Goal: Task Accomplishment & Management: Use online tool/utility

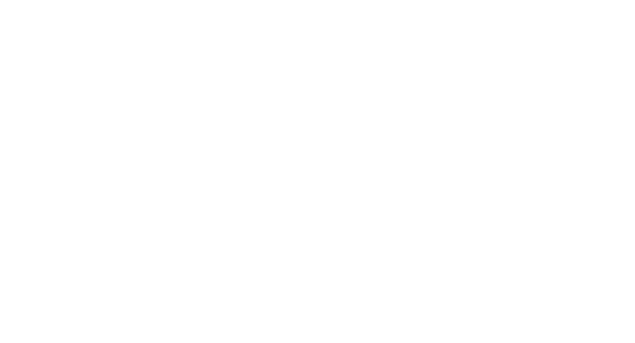
click at [84, 10] on div at bounding box center [317, 171] width 635 height 343
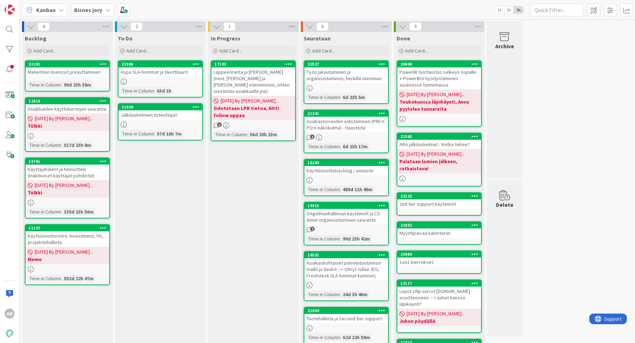
click at [98, 11] on b "Bisnes jory" at bounding box center [88, 9] width 28 height 7
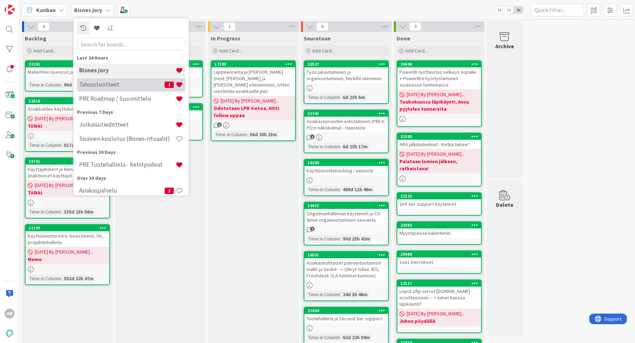
click at [116, 87] on h4 "Taloustuotteet" at bounding box center [122, 84] width 86 height 7
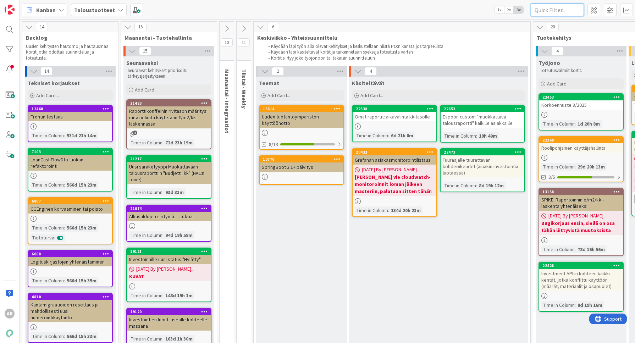
click at [556, 11] on input "text" at bounding box center [557, 10] width 53 height 13
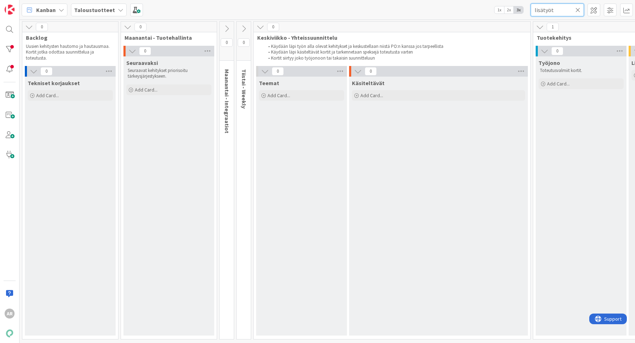
type input "lisätyöt"
drag, startPoint x: 556, startPoint y: 11, endPoint x: 492, endPoint y: 12, distance: 63.5
click at [492, 12] on div "Kanban Taloustuotteet 1x 2x 3x lisätyöt" at bounding box center [328, 10] width 616 height 20
click at [430, 17] on div "Kanban Taloustuotteet 1x 2x 3x" at bounding box center [328, 10] width 616 height 20
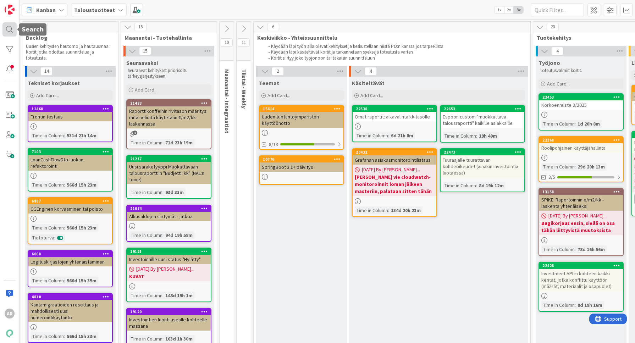
click at [7, 29] on div at bounding box center [9, 29] width 14 height 14
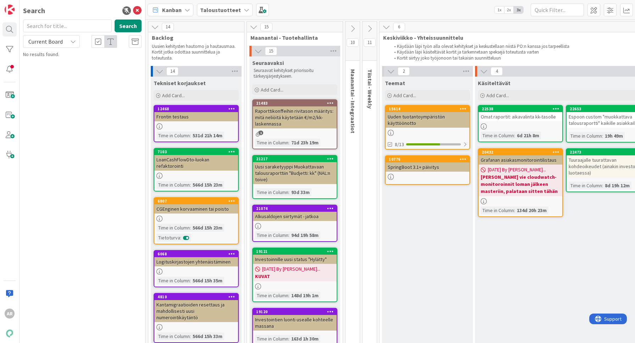
click at [71, 28] on input "text" at bounding box center [67, 26] width 89 height 13
click at [134, 26] on button "Search" at bounding box center [128, 26] width 27 height 13
click at [131, 24] on button "Search" at bounding box center [128, 26] width 27 height 13
click at [86, 25] on input "lisätyöt" at bounding box center [67, 26] width 89 height 13
type input "lisätyö"
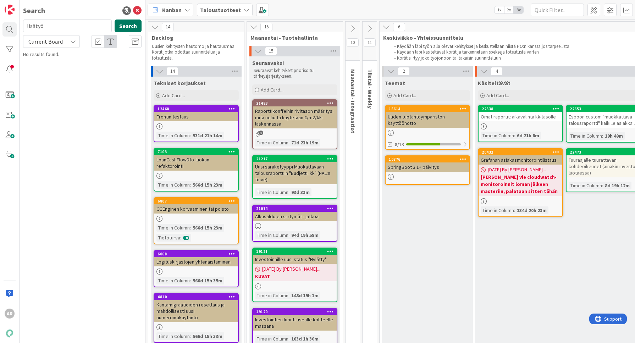
click at [130, 28] on button "Search" at bounding box center [128, 26] width 27 height 13
click at [222, 9] on b "Taloustuotteet" at bounding box center [220, 9] width 41 height 7
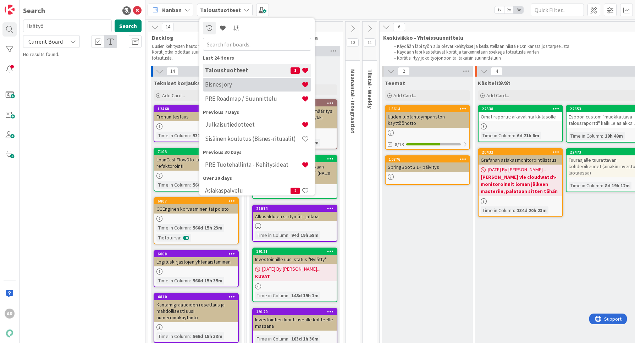
click at [227, 84] on h4 "Bisnes jory" at bounding box center [253, 84] width 97 height 7
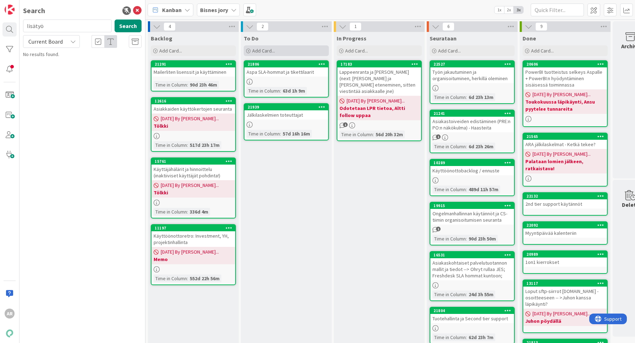
click at [281, 50] on div "Add Card..." at bounding box center [286, 50] width 85 height 11
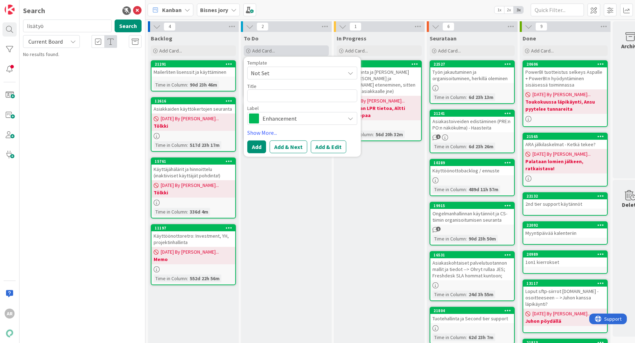
type textarea "x"
type textarea "c"
type textarea "x"
type textarea "ca"
type textarea "x"
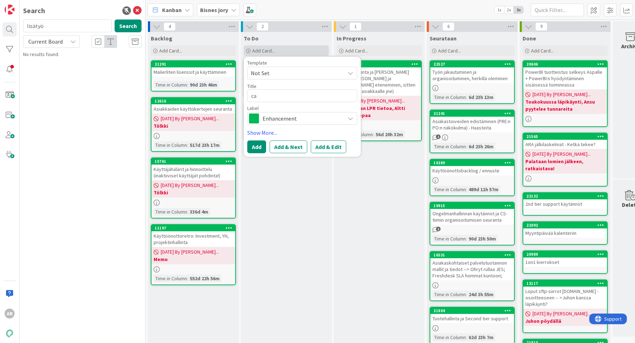
type textarea "cas"
type textarea "x"
type textarea "case"
type textarea "x"
type textarea "case"
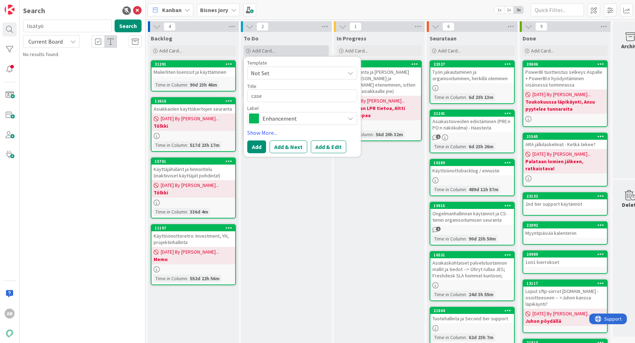
type textarea "x"
type textarea "case m"
type textarea "x"
type textarea "case ma"
type textarea "x"
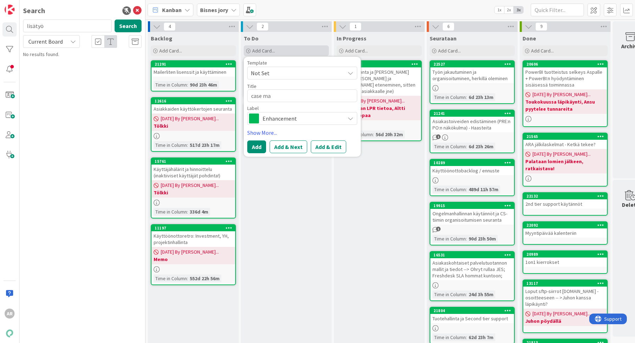
type textarea "case mas"
type textarea "x"
type textarea "case ma"
type textarea "x"
type textarea "case m"
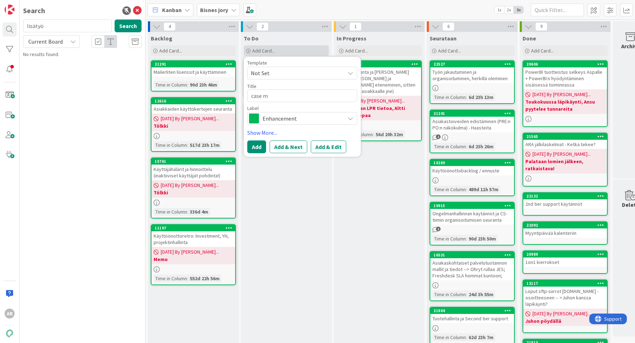
type textarea "x"
type textarea "case"
type textarea "x"
type textarea "case m"
type textarea "x"
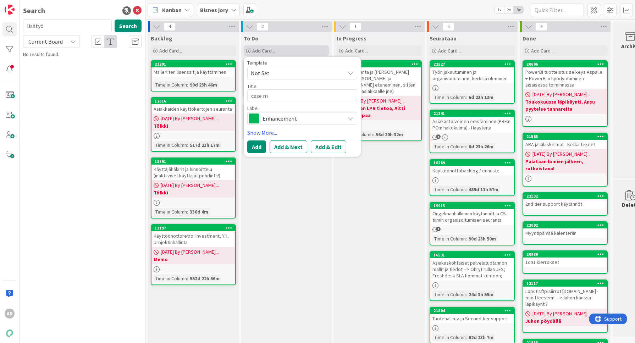
type textarea "case me"
type textarea "x"
type textarea "case mes"
type textarea "x"
type textarea "case mest"
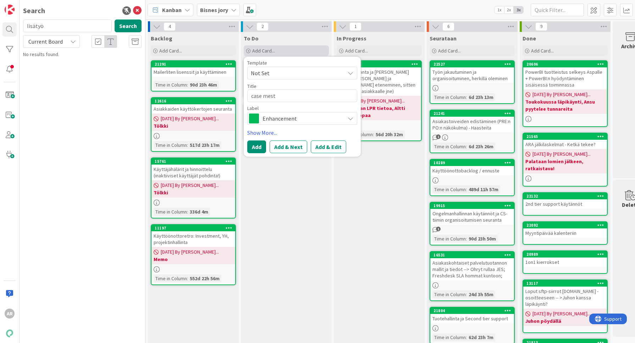
type textarea "x"
type textarea "case mesta"
type textarea "x"
type textarea "case mestari"
type textarea "x"
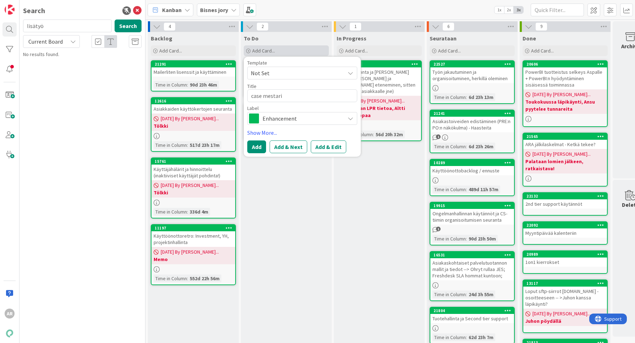
type textarea "case mestarit"
type textarea "x"
type textarea "case mestarito"
type textarea "x"
type textarea "case mestaritoi"
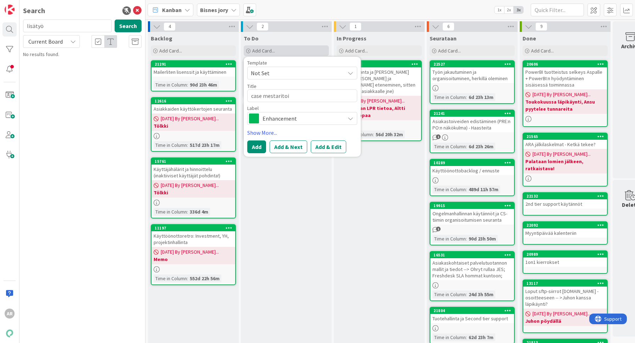
type textarea "x"
type textarea "case mestaritoimi"
type textarea "x"
type textarea "case mestaritoimin"
type textarea "x"
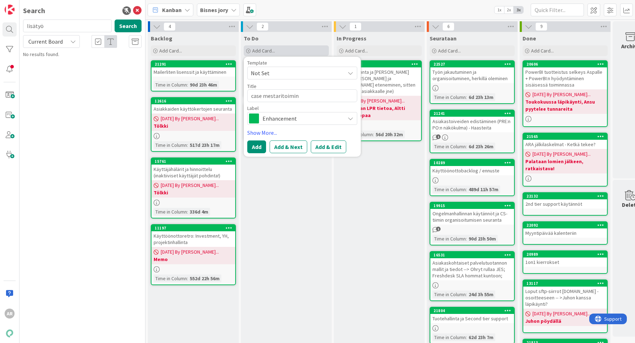
type textarea "case mestaritoimint"
type textarea "x"
type textarea "case mestaritoiminta"
type textarea "x"
type textarea "case mestaritoimint"
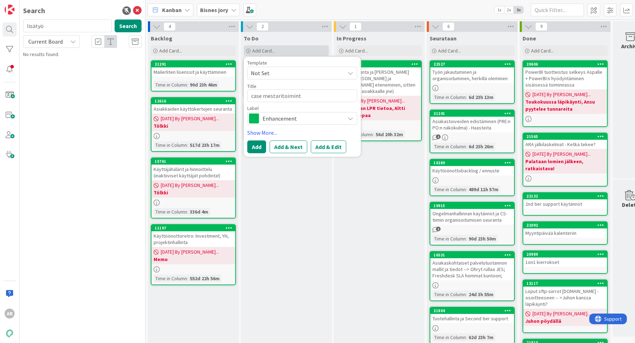
type textarea "x"
type textarea "case mestaritoimin"
type textarea "x"
type textarea "case mestaritoiminna"
type textarea "x"
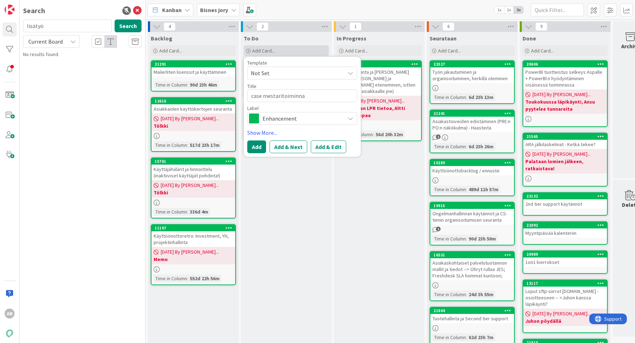
type textarea "case mestaritoiminnan"
type textarea "x"
type textarea "case mestaritoiminnan"
type textarea "x"
type textarea "case mestaritoiminnan cu"
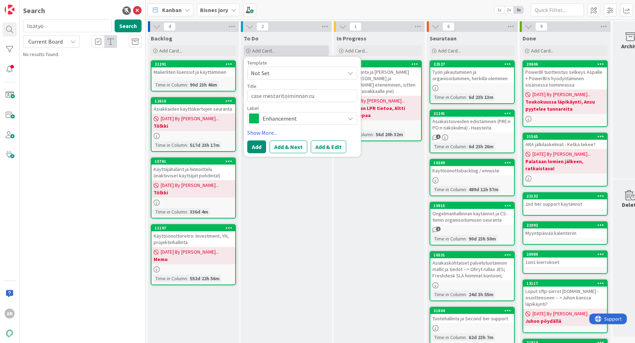
type textarea "x"
type textarea "case mestaritoiminnan cus"
type textarea "x"
type textarea "case mestaritoiminnan cust"
type textarea "x"
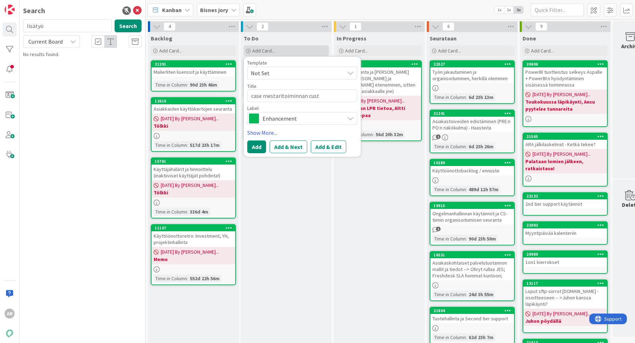
type textarea "case mestaritoiminnan custo"
type textarea "x"
type textarea "case mestaritoiminnan custom"
type textarea "x"
type textarea "case mestaritoiminnan custome"
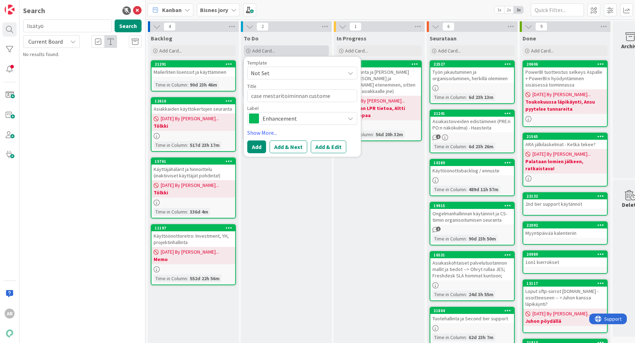
type textarea "x"
type textarea "case mestaritoiminnan custom"
type textarea "x"
type textarea "case mestaritoiminnan custom-"
type textarea "x"
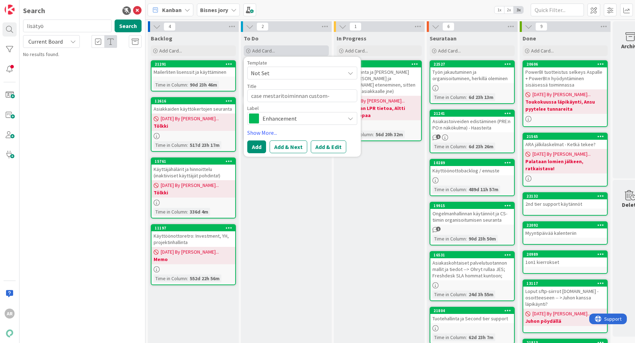
type textarea "case mestaritoiminnan custom-r"
type textarea "x"
type textarea "case mestaritoiminnan custom-ra"
type textarea "x"
type textarea "case mestaritoiminnan custom-rap"
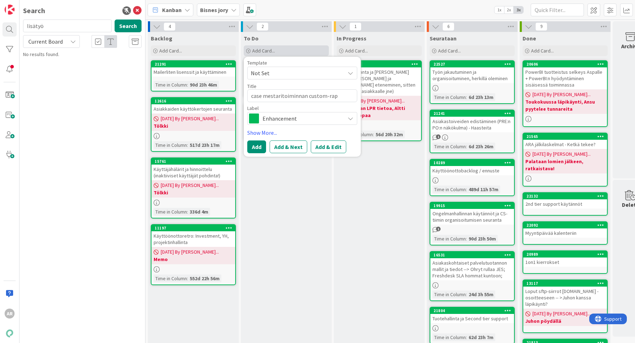
type textarea "x"
type textarea "case mestaritoiminnan custom-raps"
type textarea "x"
type textarea "case mestaritoiminnan custom-rapsa"
